Goal: Transaction & Acquisition: Subscribe to service/newsletter

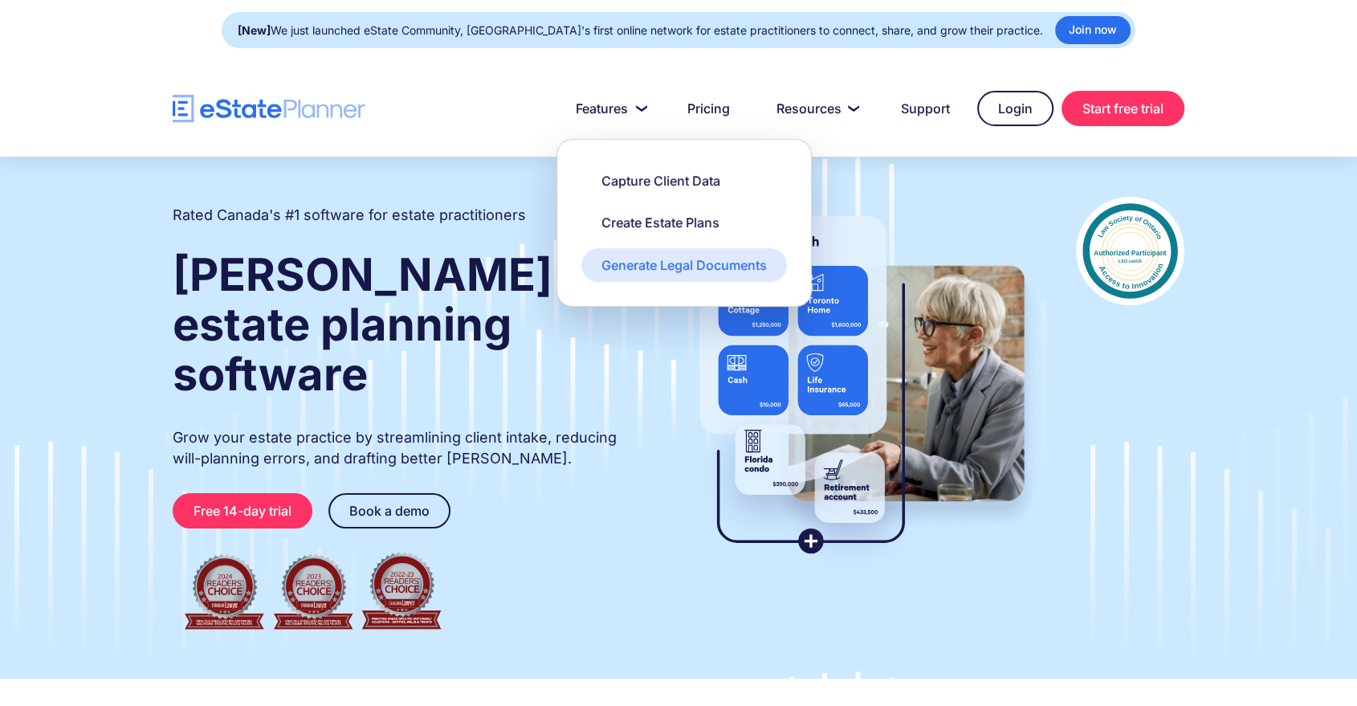
click at [645, 265] on div "Generate Legal Documents" at bounding box center [683, 265] width 165 height 18
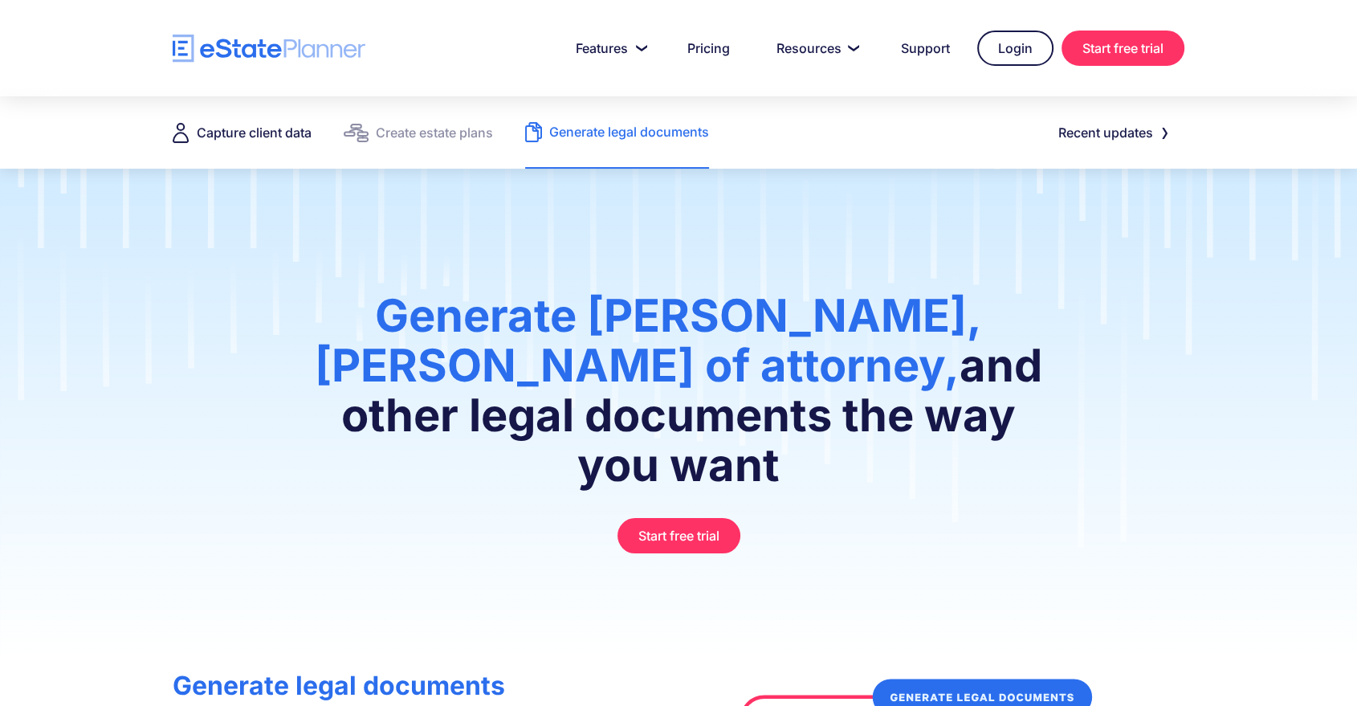
click at [259, 138] on div "Capture client data" at bounding box center [254, 132] width 115 height 22
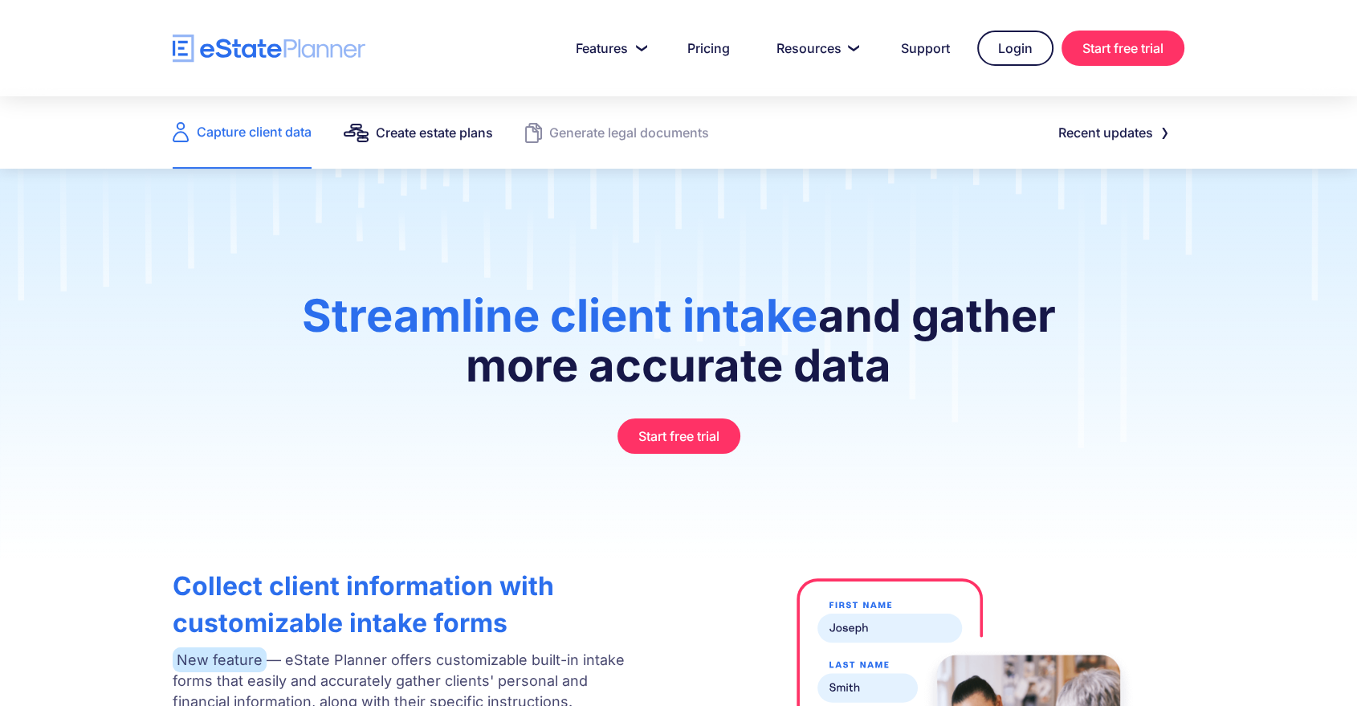
click at [430, 133] on div "Create estate plans" at bounding box center [434, 132] width 117 height 22
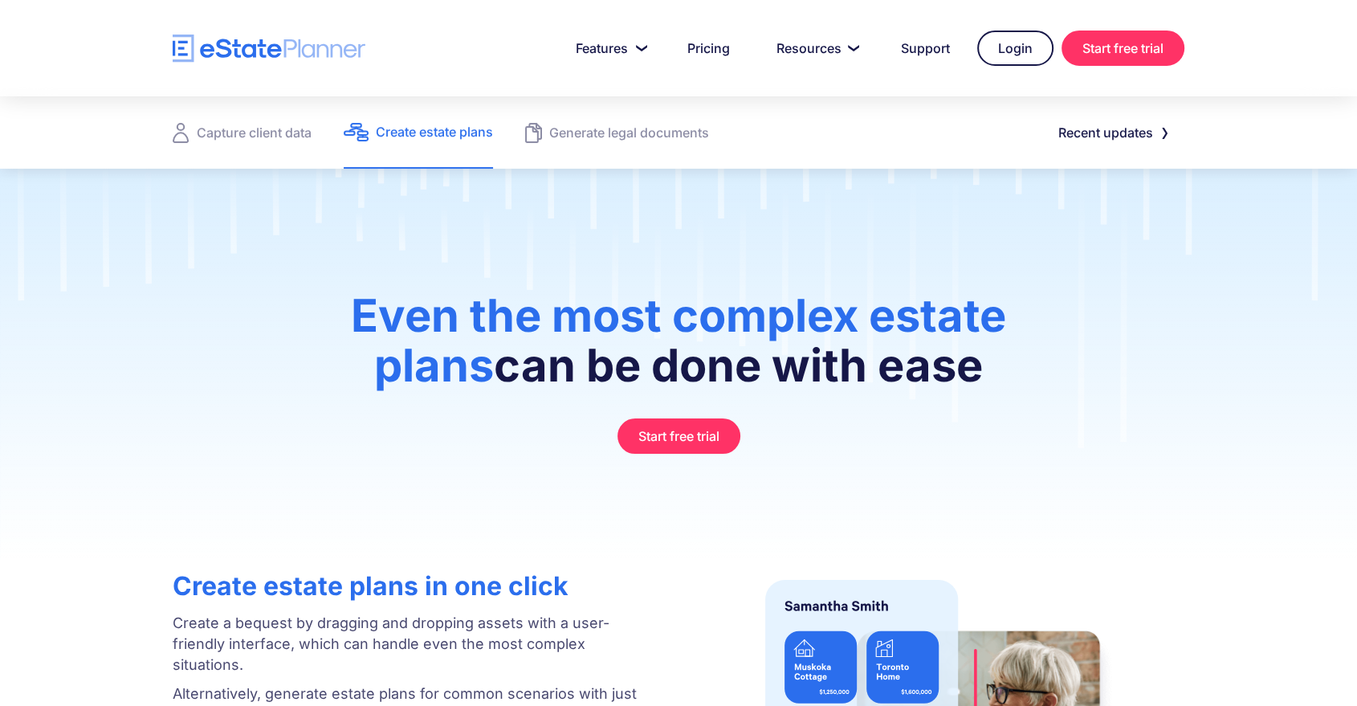
click at [585, 132] on div "Generate legal documents" at bounding box center [629, 132] width 160 height 22
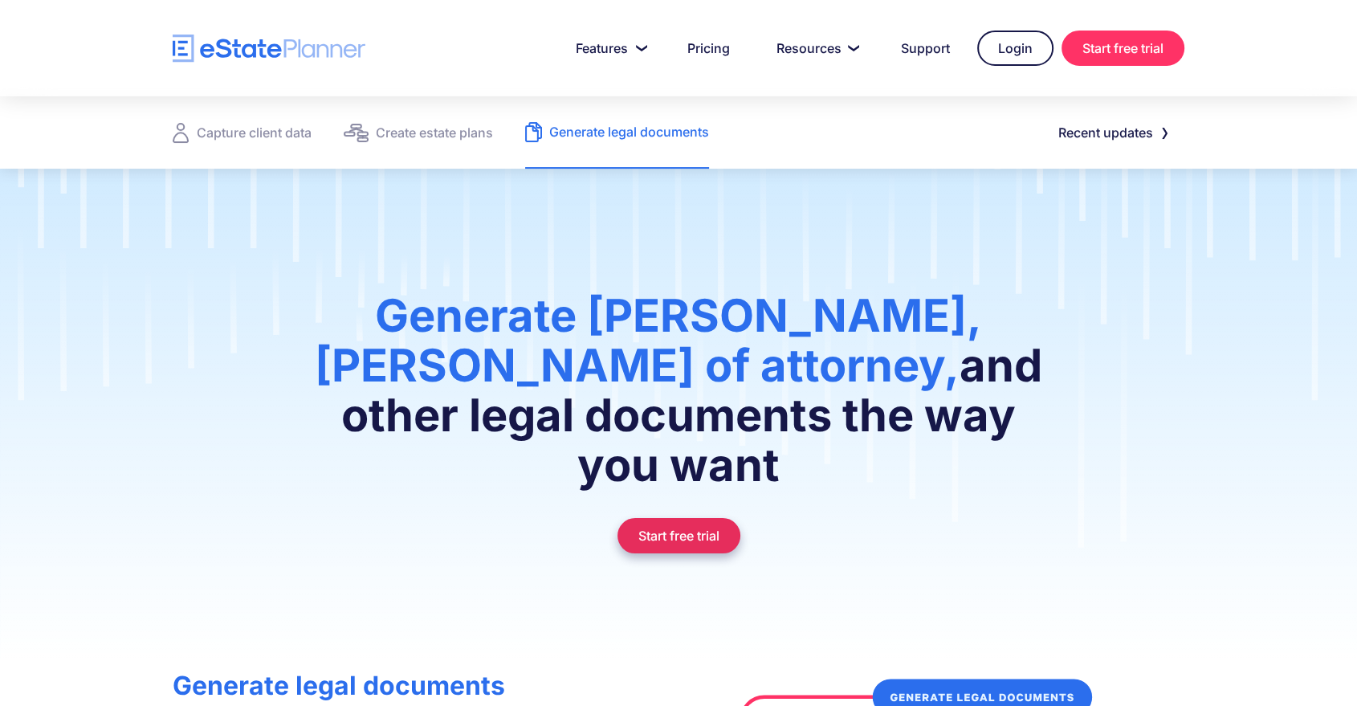
click at [680, 518] on link "Start free trial" at bounding box center [678, 535] width 123 height 35
